Goal: Find specific page/section: Find specific page/section

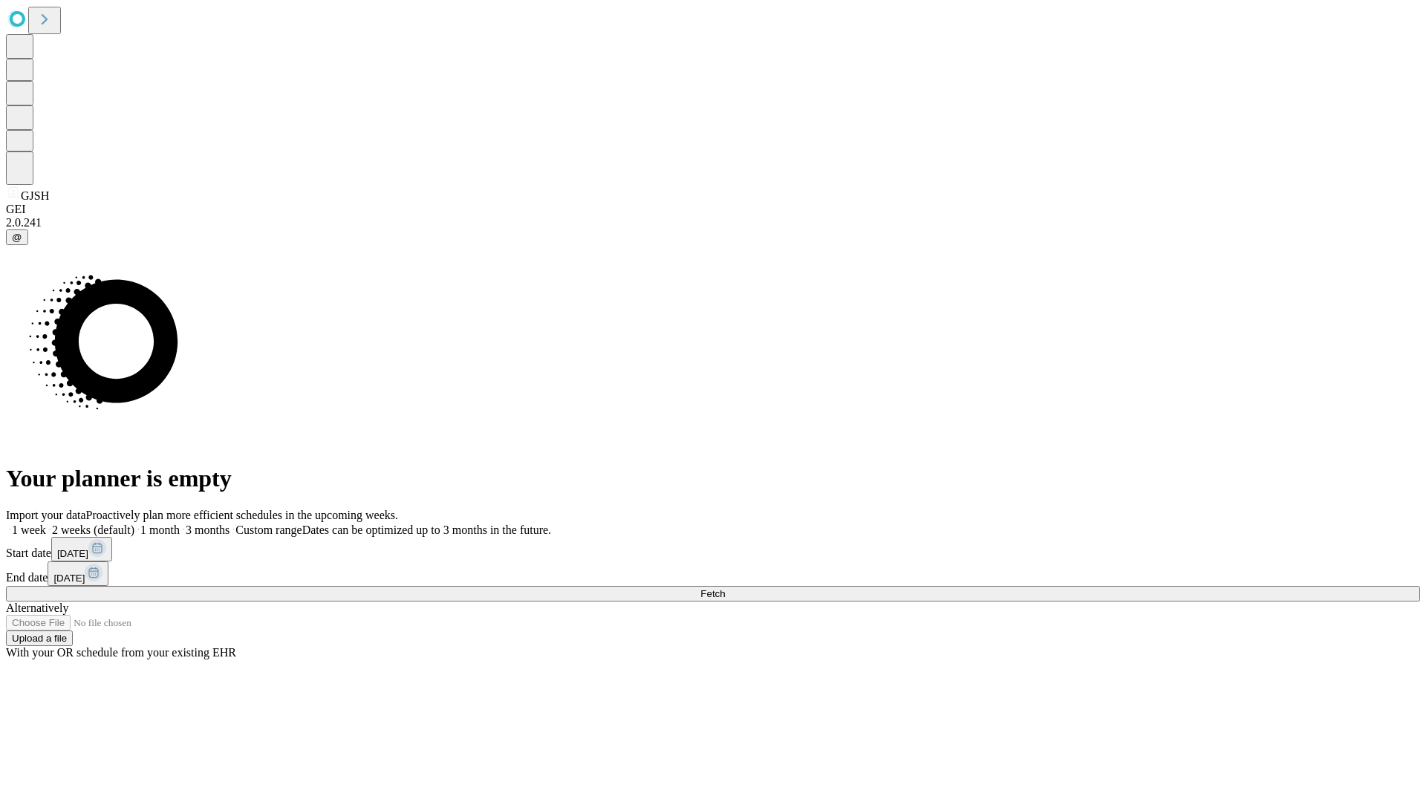
click at [725, 588] on span "Fetch" at bounding box center [713, 593] width 25 height 11
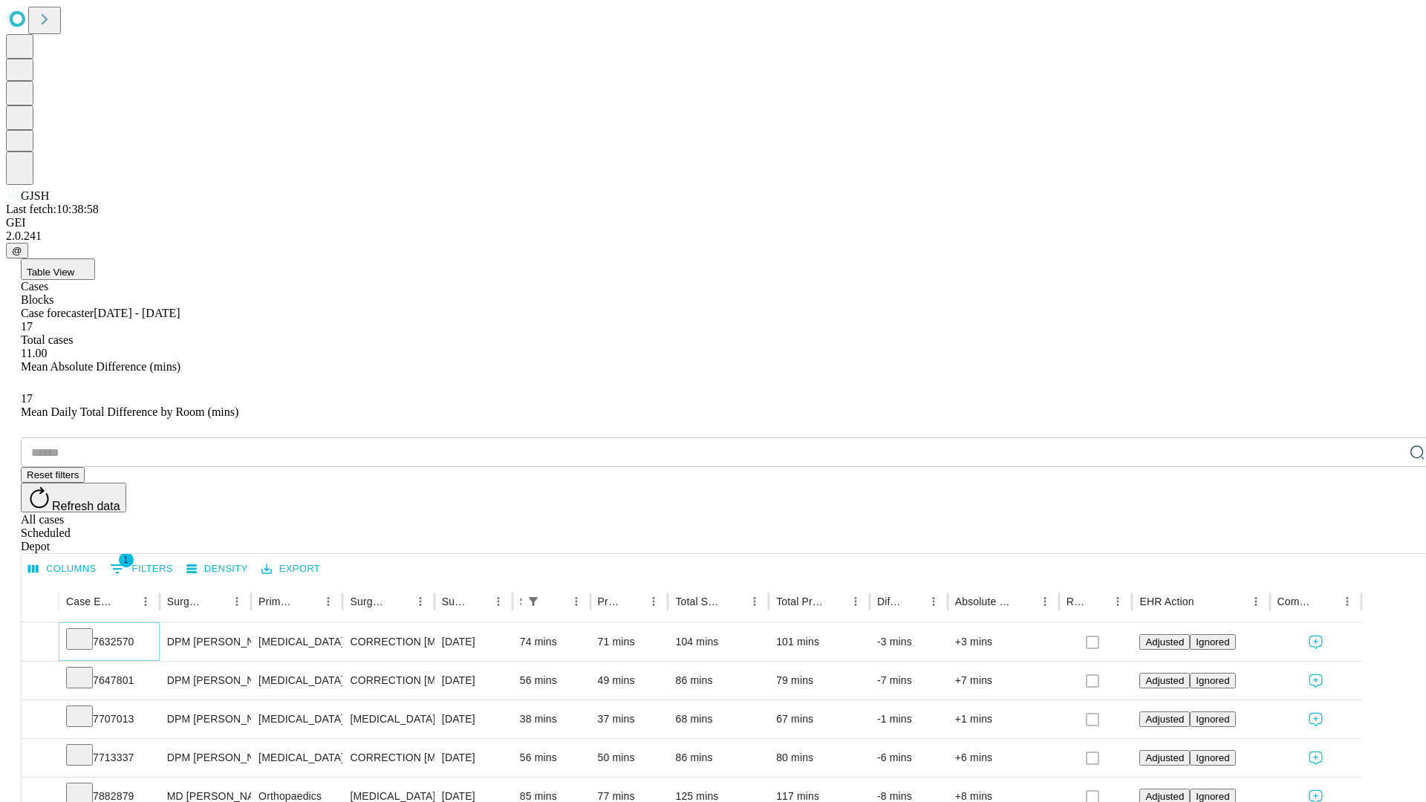
click at [87, 631] on icon at bounding box center [79, 638] width 15 height 15
